Goal: Information Seeking & Learning: Learn about a topic

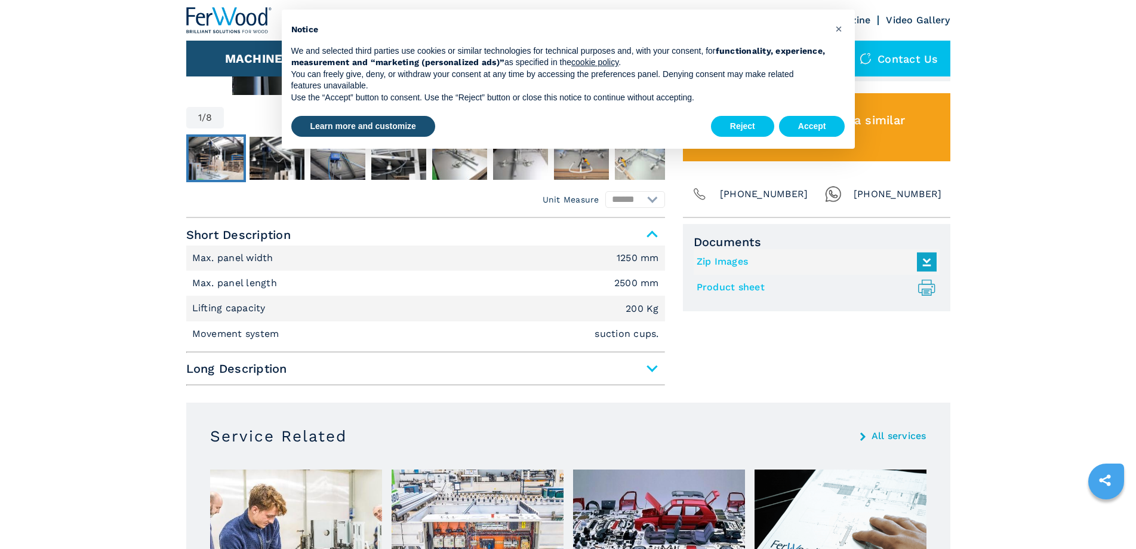
scroll to position [657, 0]
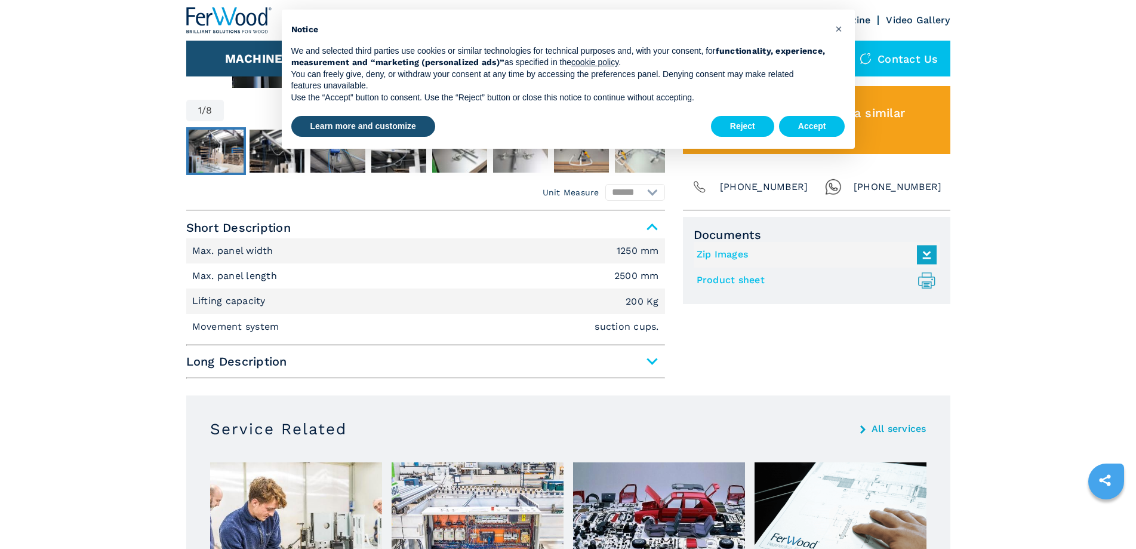
click at [650, 368] on span "Long Description" at bounding box center [425, 360] width 479 height 21
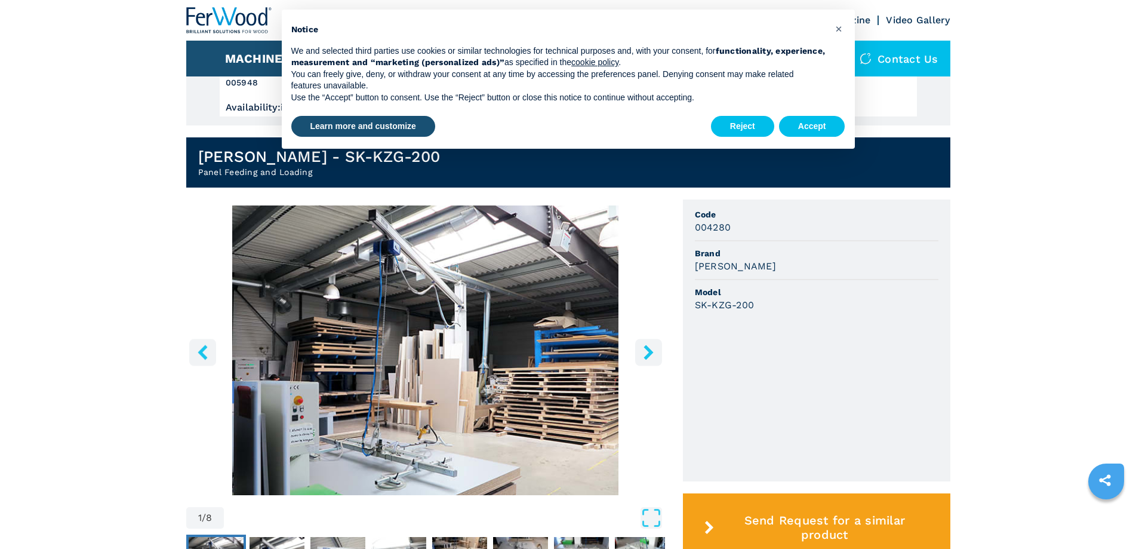
scroll to position [239, 0]
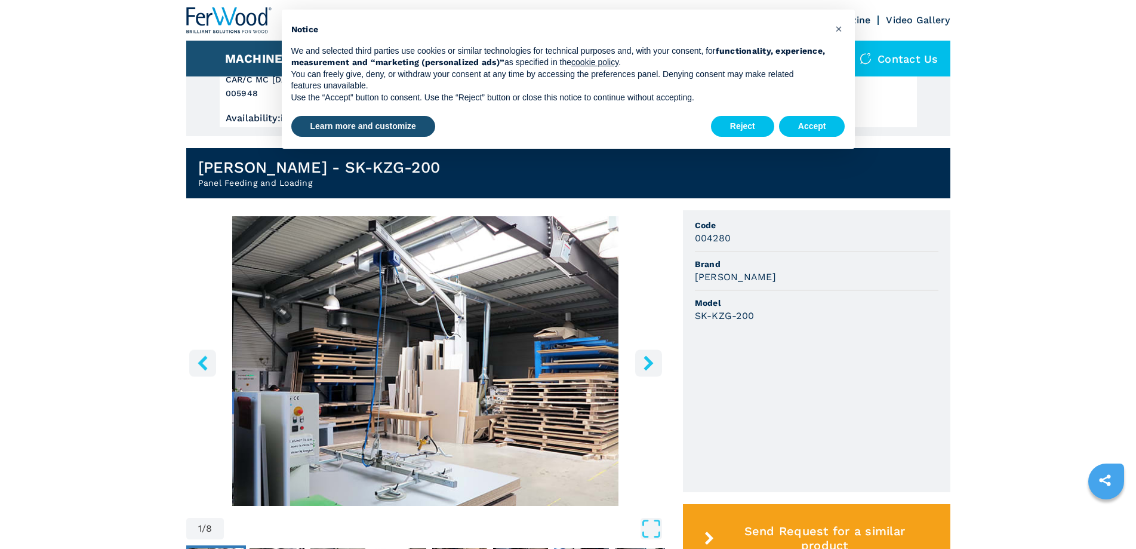
click at [518, 361] on img "Go to Slide 1" at bounding box center [425, 361] width 479 height 290
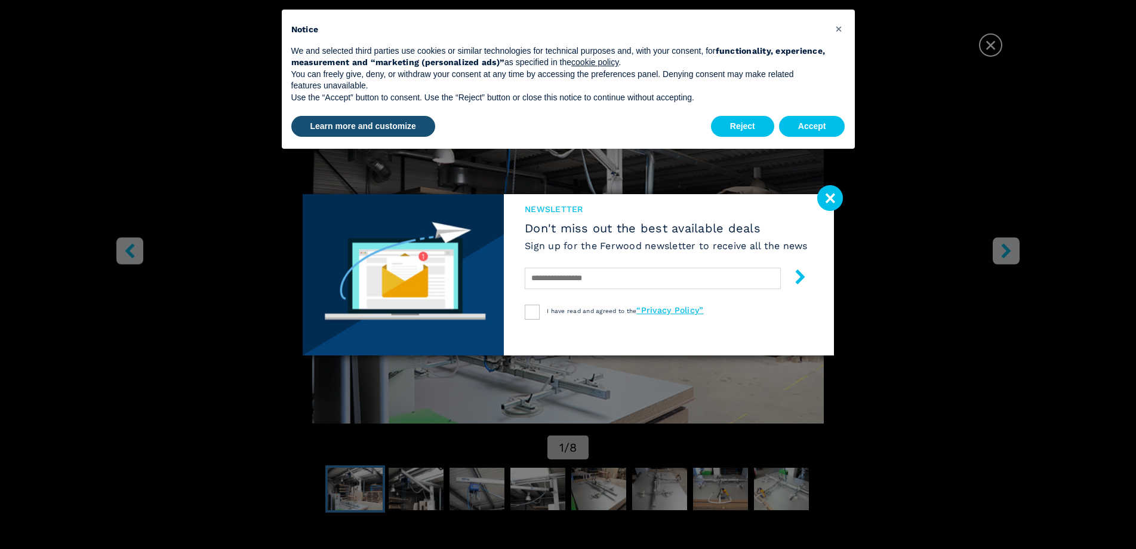
click at [824, 193] on image at bounding box center [830, 198] width 26 height 26
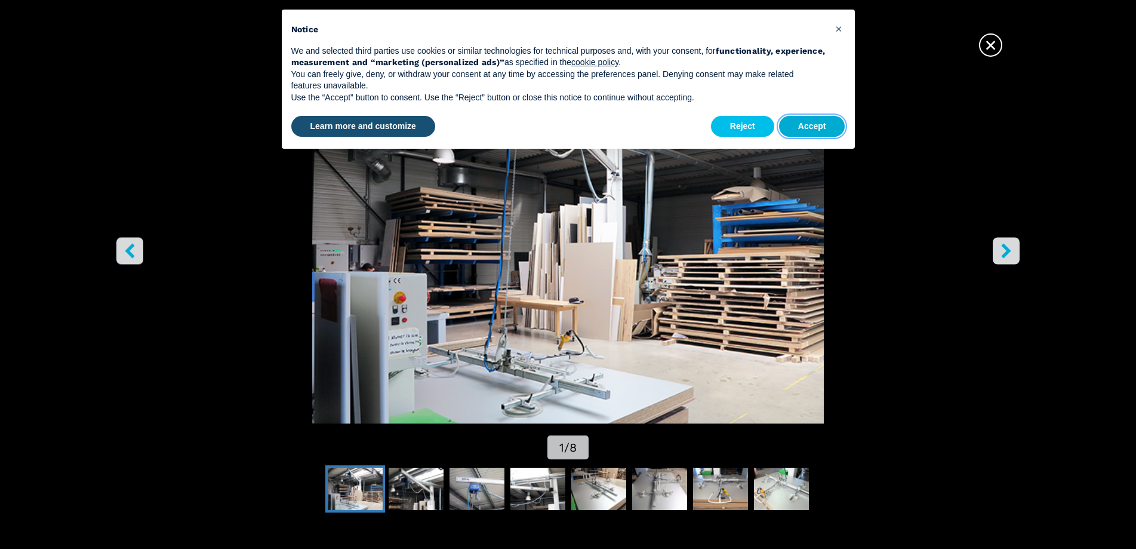
drag, startPoint x: 821, startPoint y: 128, endPoint x: 820, endPoint y: 136, distance: 7.3
click at [820, 136] on button "Accept" at bounding box center [812, 126] width 66 height 21
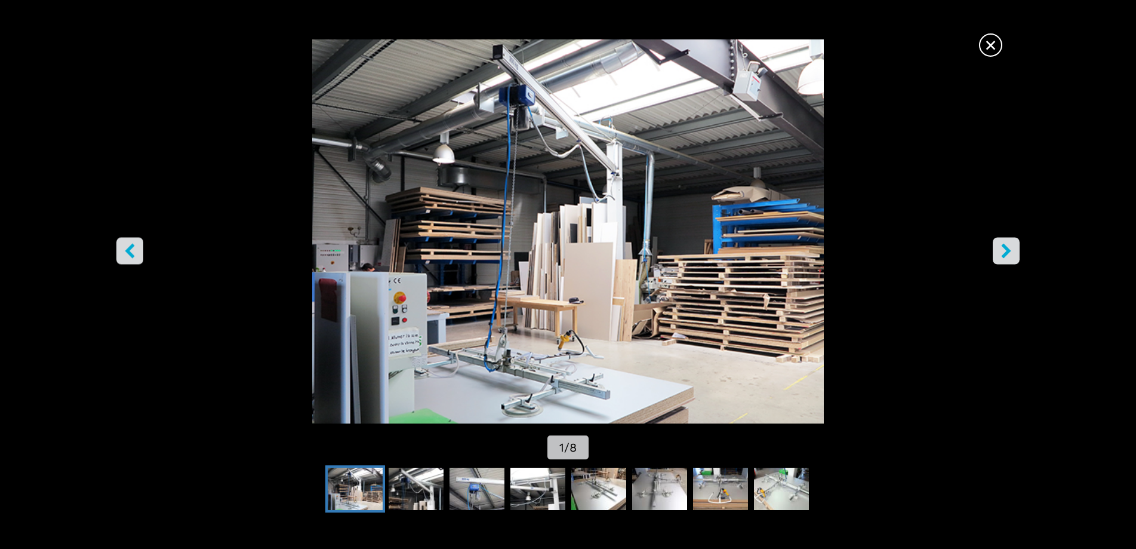
click at [1016, 254] on button "right-button" at bounding box center [1006, 250] width 27 height 27
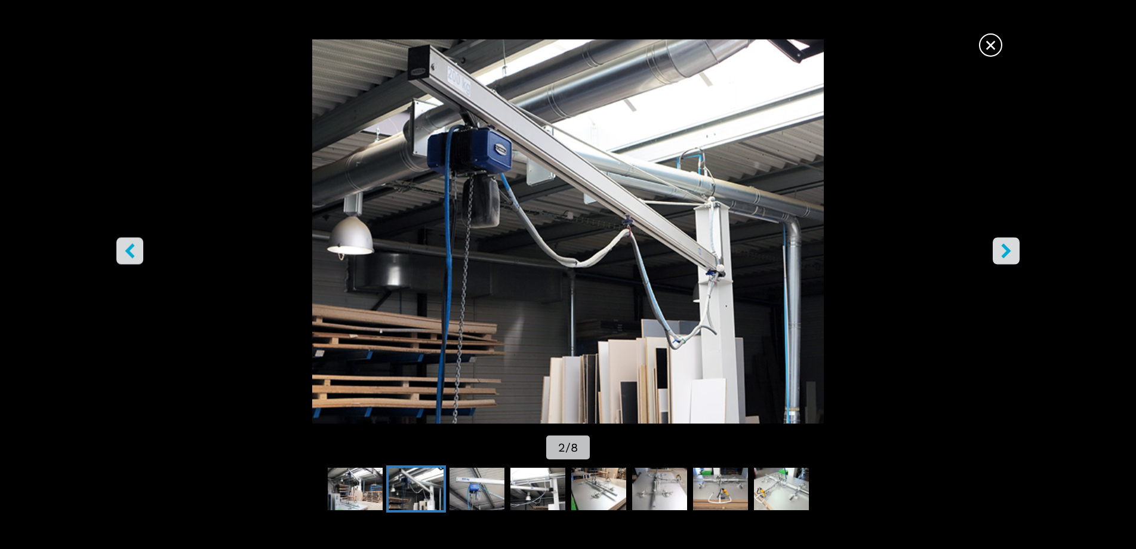
click at [1016, 254] on button "right-button" at bounding box center [1006, 250] width 27 height 27
click at [1008, 258] on icon "right-button" at bounding box center [1006, 250] width 15 height 15
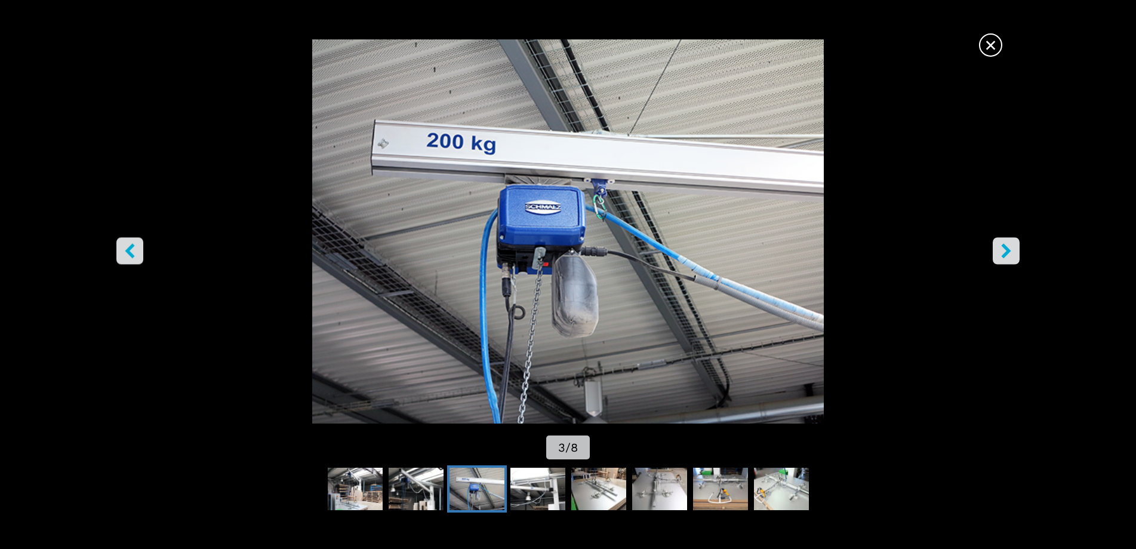
click at [1008, 258] on icon "right-button" at bounding box center [1006, 250] width 15 height 15
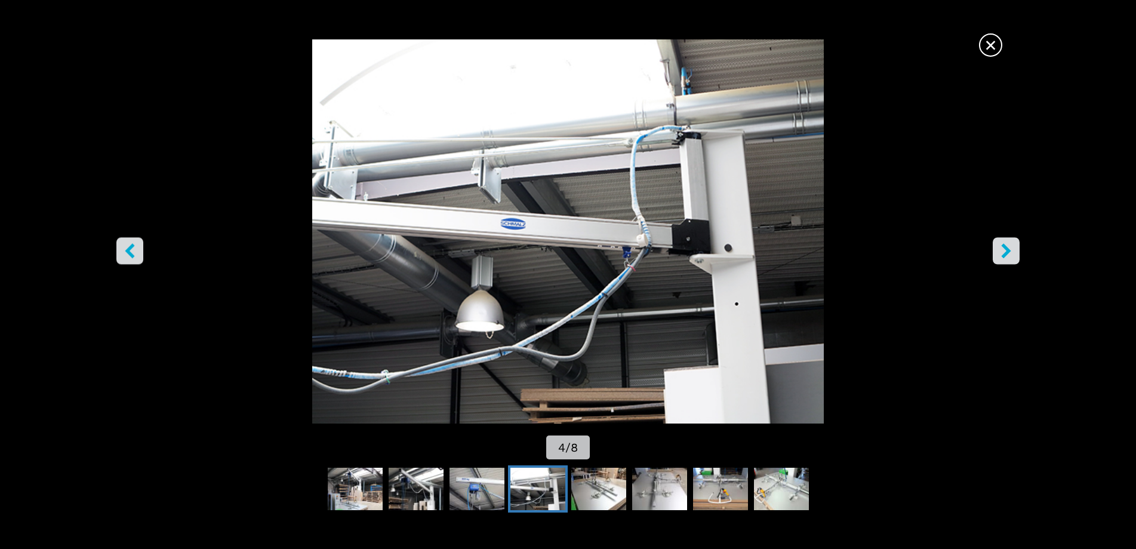
click at [1008, 258] on icon "right-button" at bounding box center [1006, 250] width 15 height 15
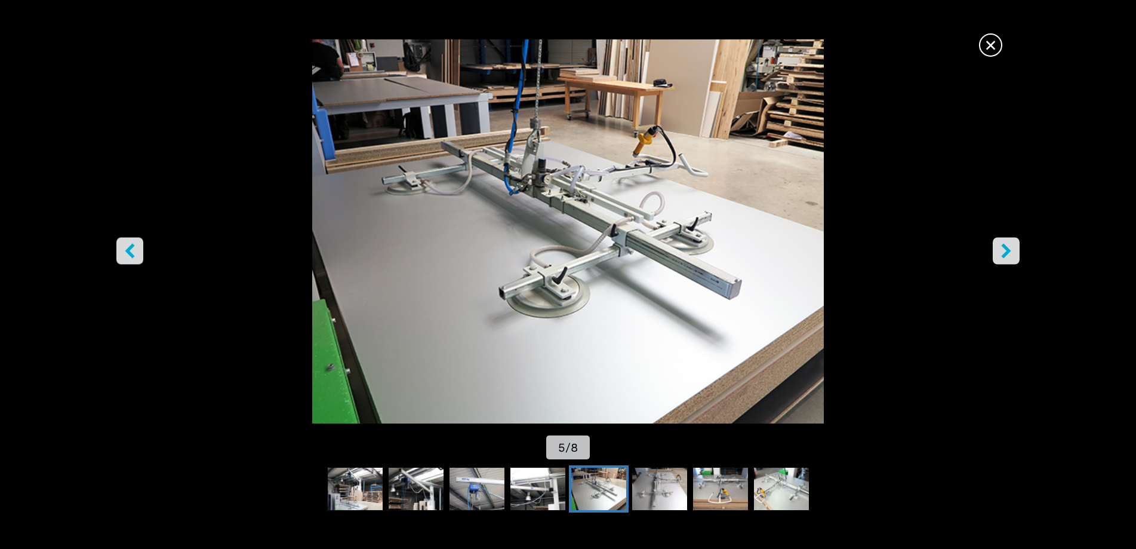
click at [1008, 258] on icon "right-button" at bounding box center [1006, 250] width 15 height 15
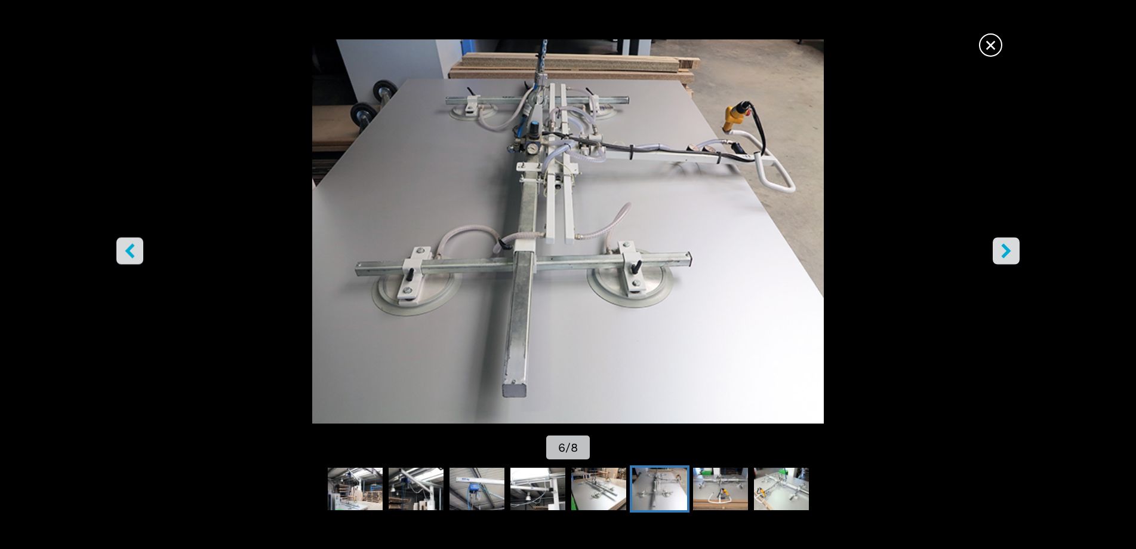
click at [996, 49] on span "×" at bounding box center [990, 42] width 21 height 21
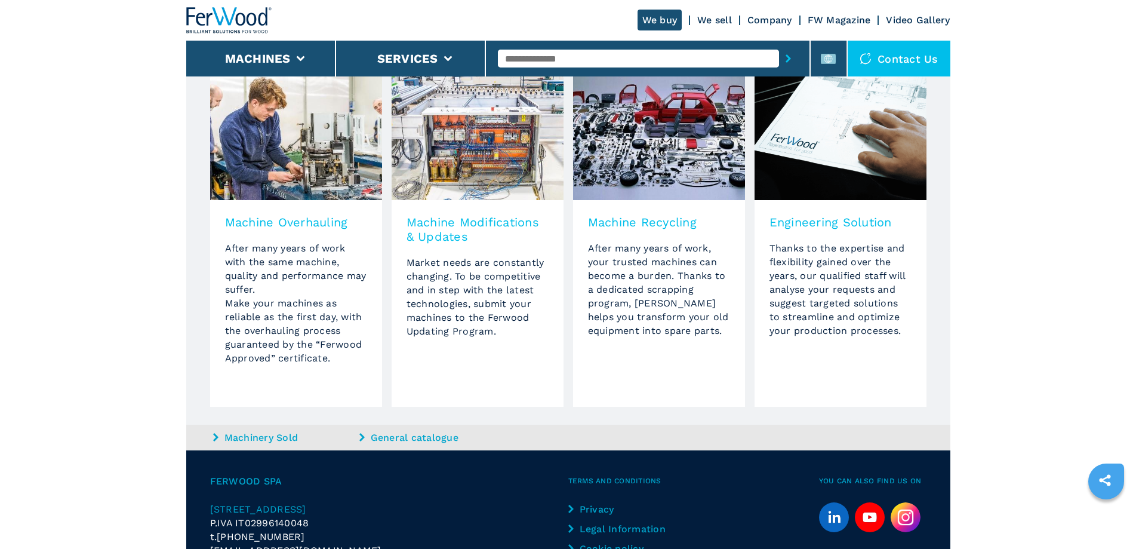
scroll to position [1154, 0]
